Goal: Use online tool/utility: Use online tool/utility

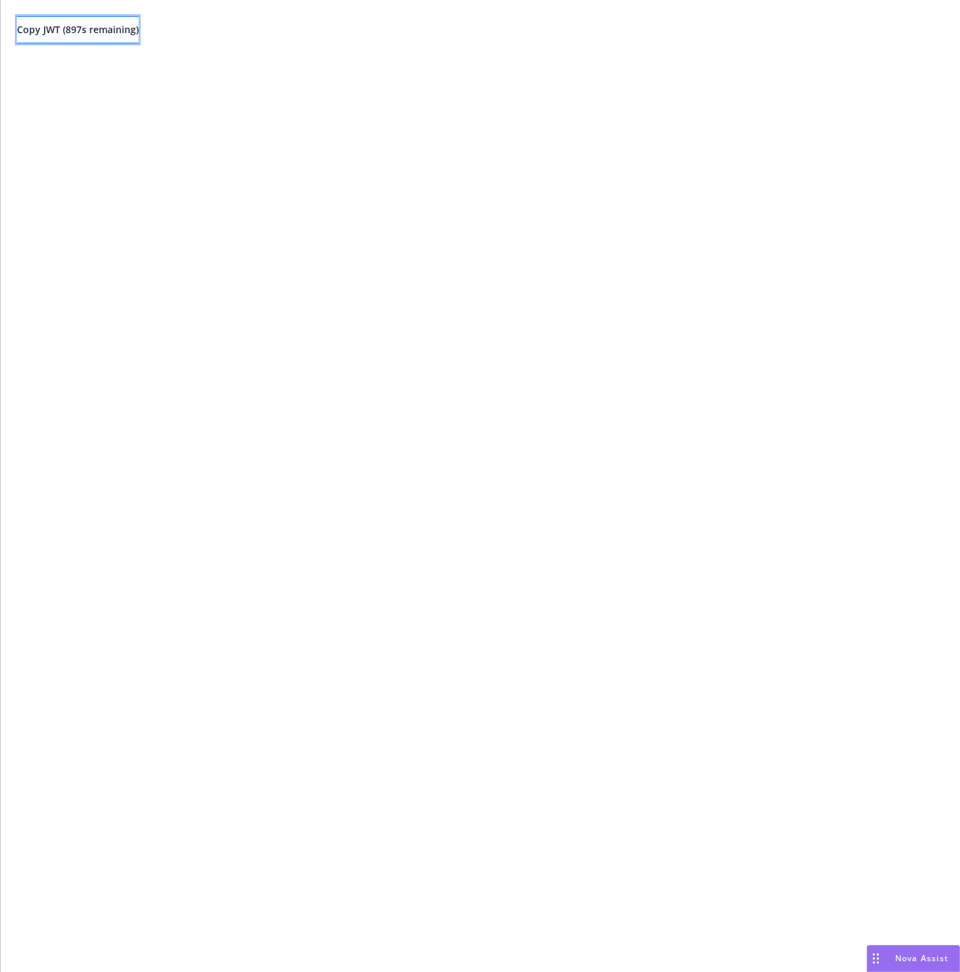
click at [115, 26] on span "Copy JWT ( 897 s remaining)" at bounding box center [78, 29] width 122 height 13
click at [122, 33] on span "Copy JWT ( 862 s remaining)" at bounding box center [78, 29] width 122 height 13
